Goal: Book appointment/travel/reservation

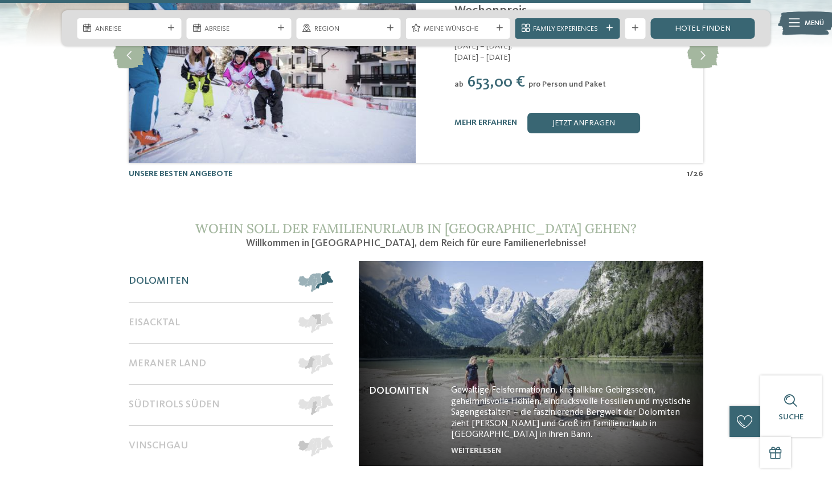
scroll to position [4252, 0]
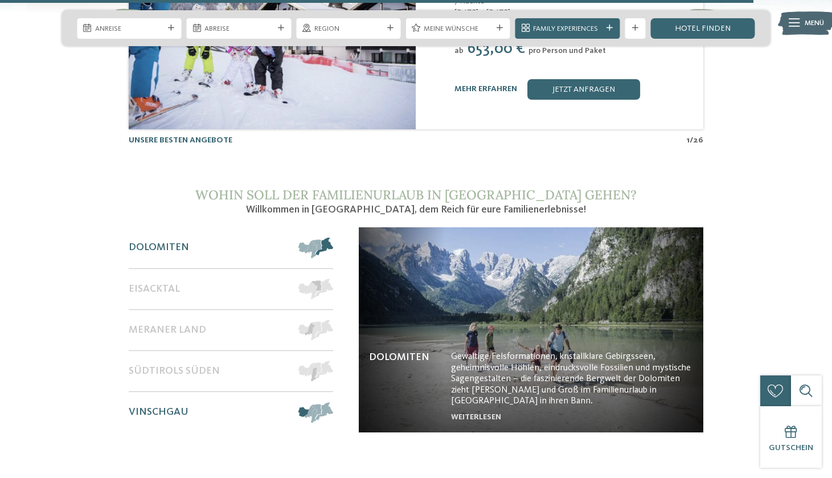
click at [176, 406] on span "Vinschgau" at bounding box center [159, 412] width 60 height 13
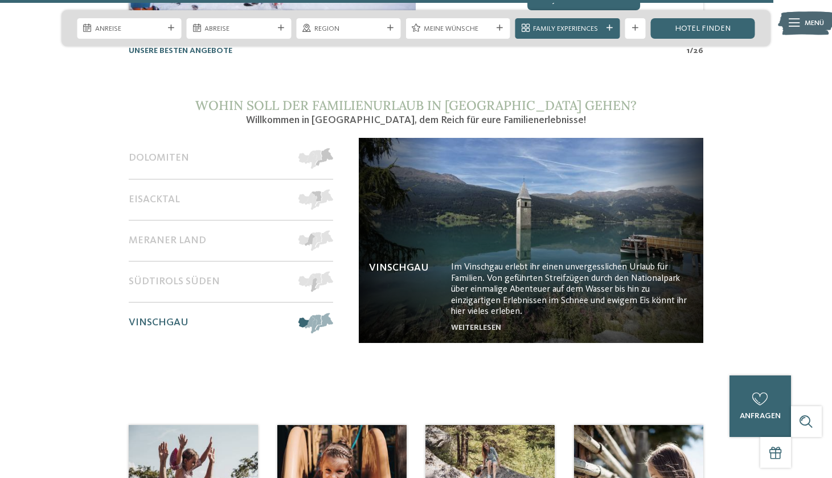
scroll to position [4328, 0]
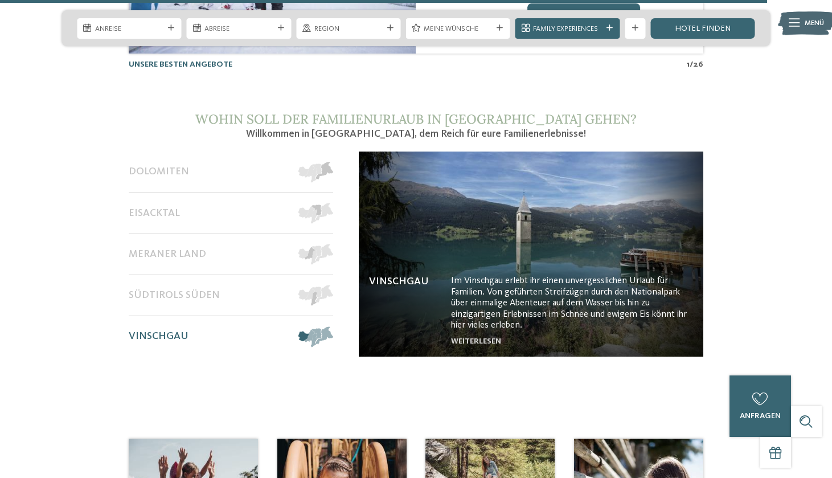
click at [442, 213] on img at bounding box center [531, 253] width 344 height 205
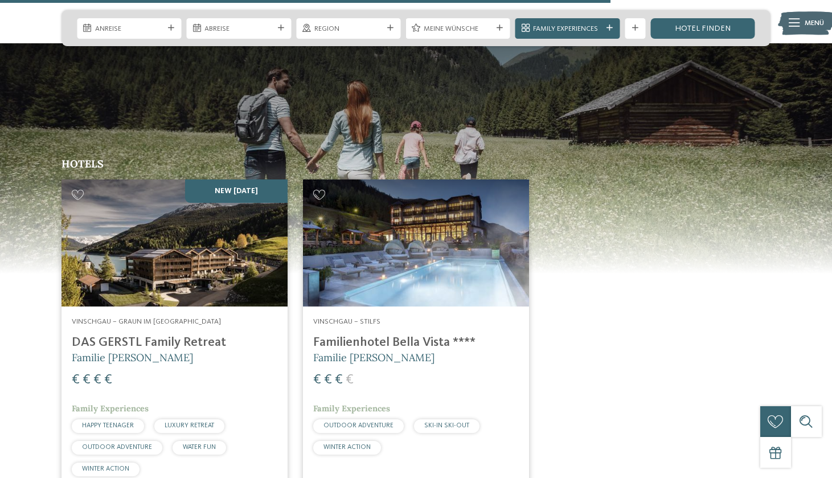
scroll to position [1529, 0]
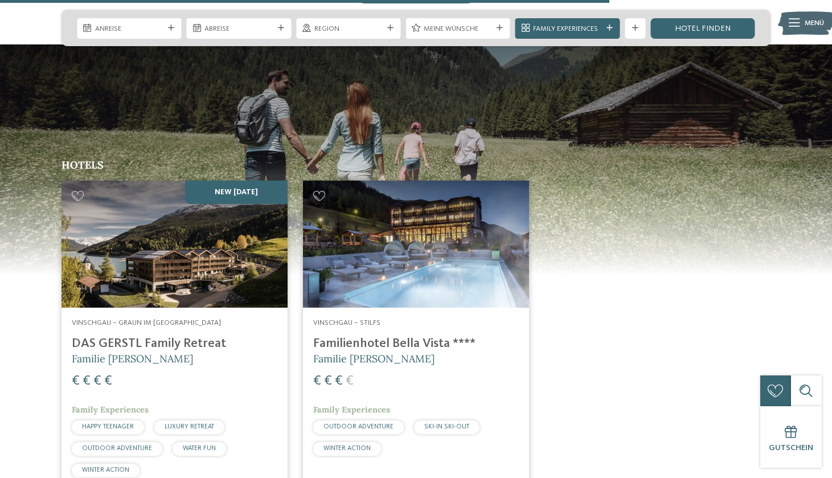
click at [155, 336] on h4 "DAS GERSTL Family Retreat" at bounding box center [175, 343] width 206 height 15
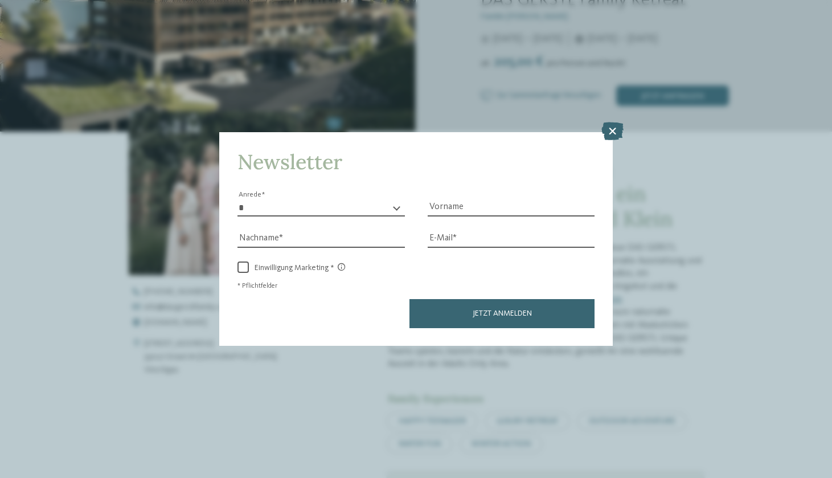
scroll to position [266, 0]
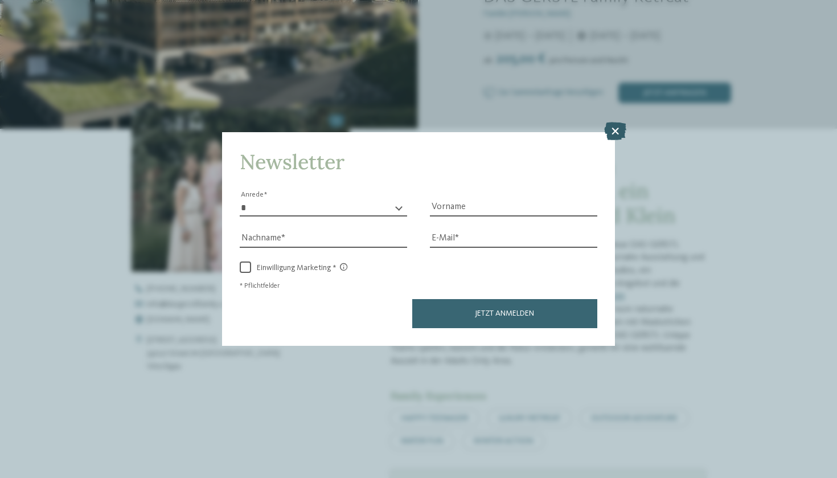
click at [614, 122] on icon at bounding box center [615, 131] width 22 height 18
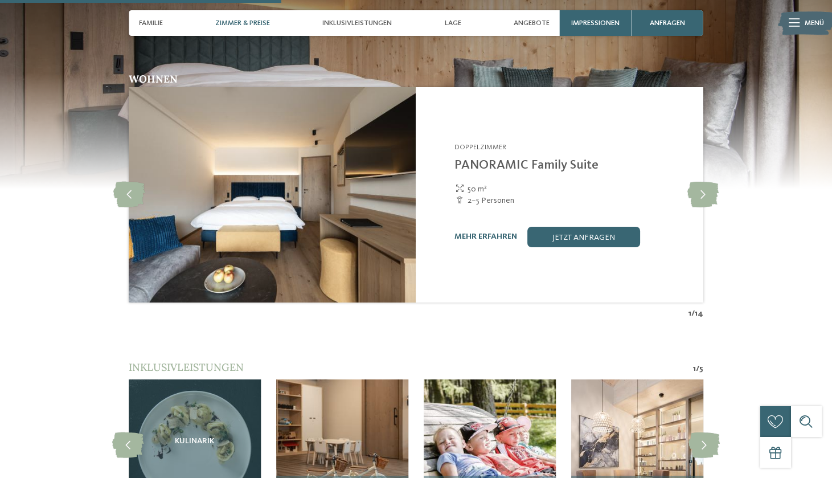
scroll to position [1149, 0]
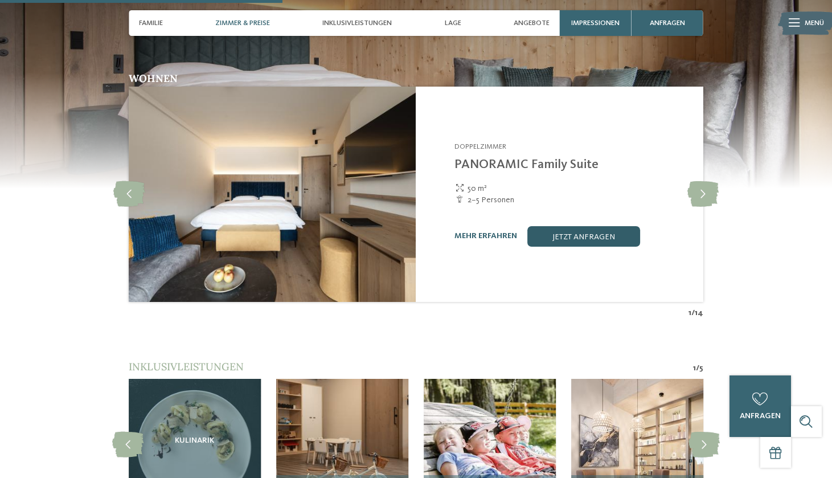
click at [591, 226] on link "jetzt anfragen" at bounding box center [583, 236] width 113 height 20
